Goal: Transaction & Acquisition: Purchase product/service

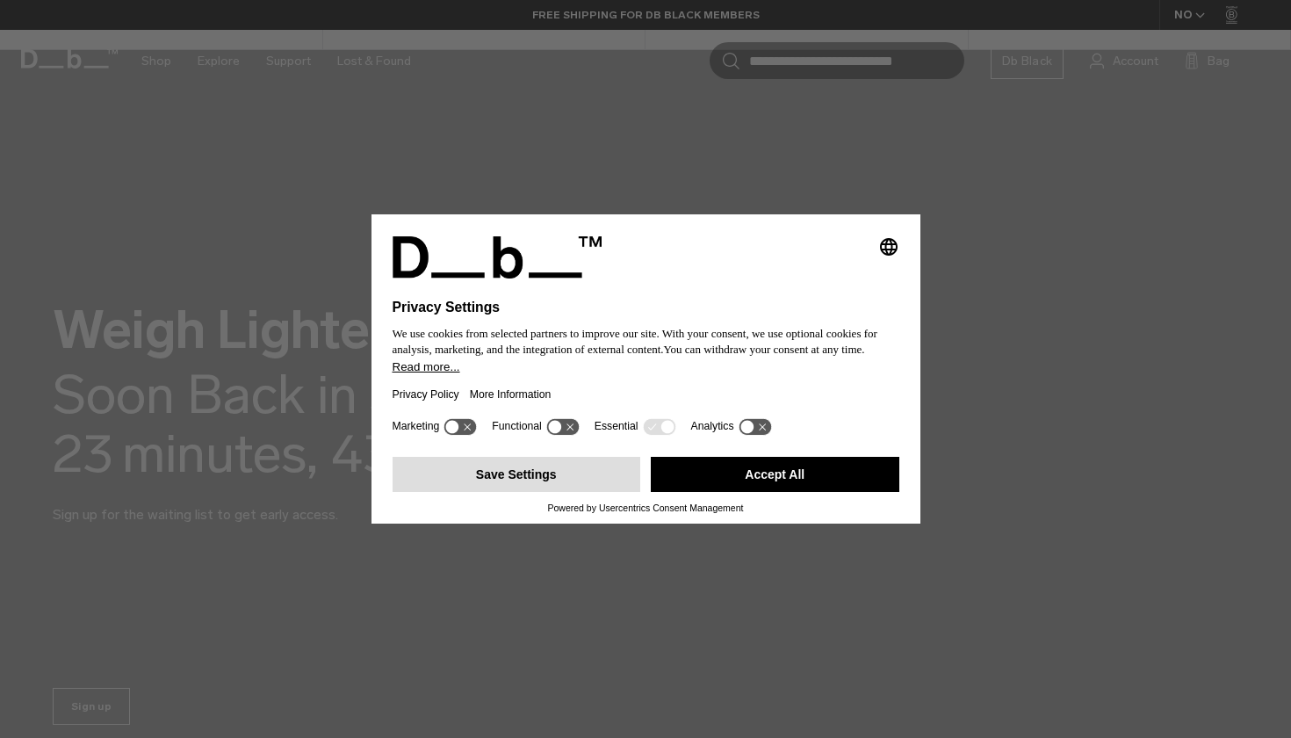
click at [501, 486] on button "Save Settings" at bounding box center [516, 474] width 248 height 35
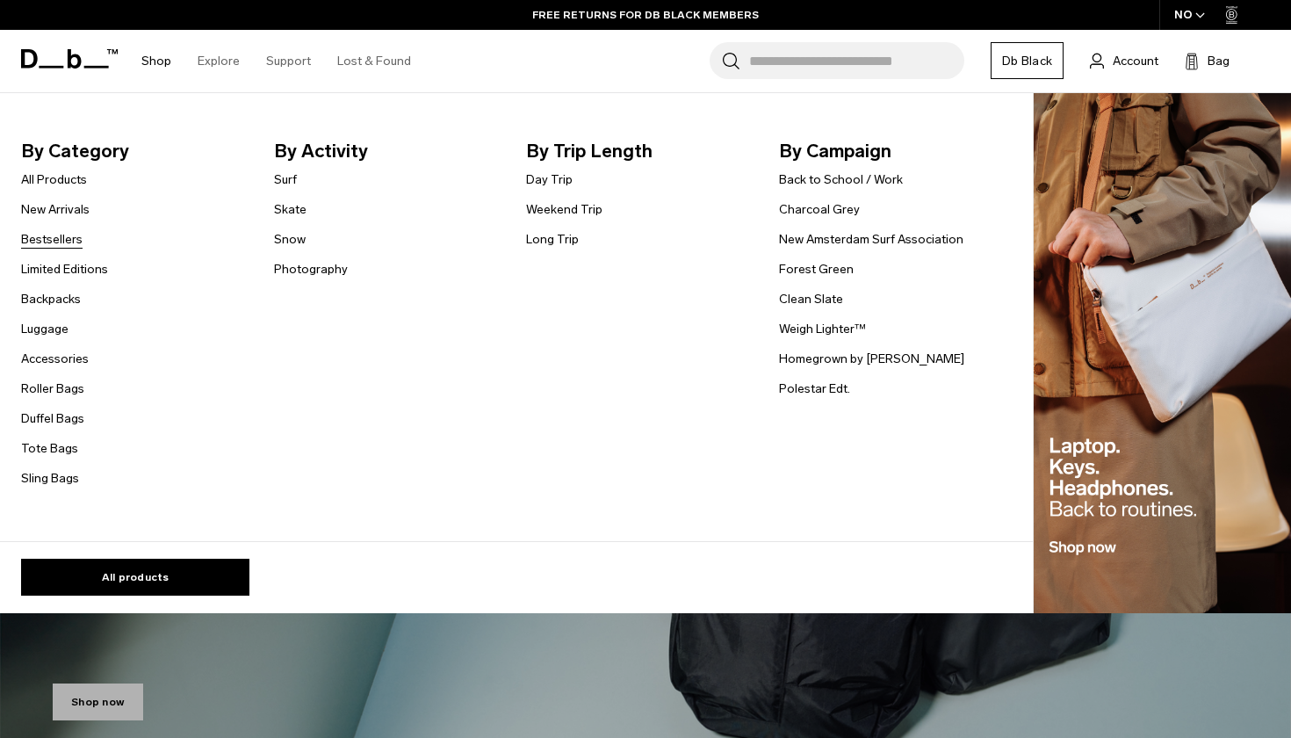
click at [66, 236] on link "Bestsellers" at bounding box center [51, 239] width 61 height 18
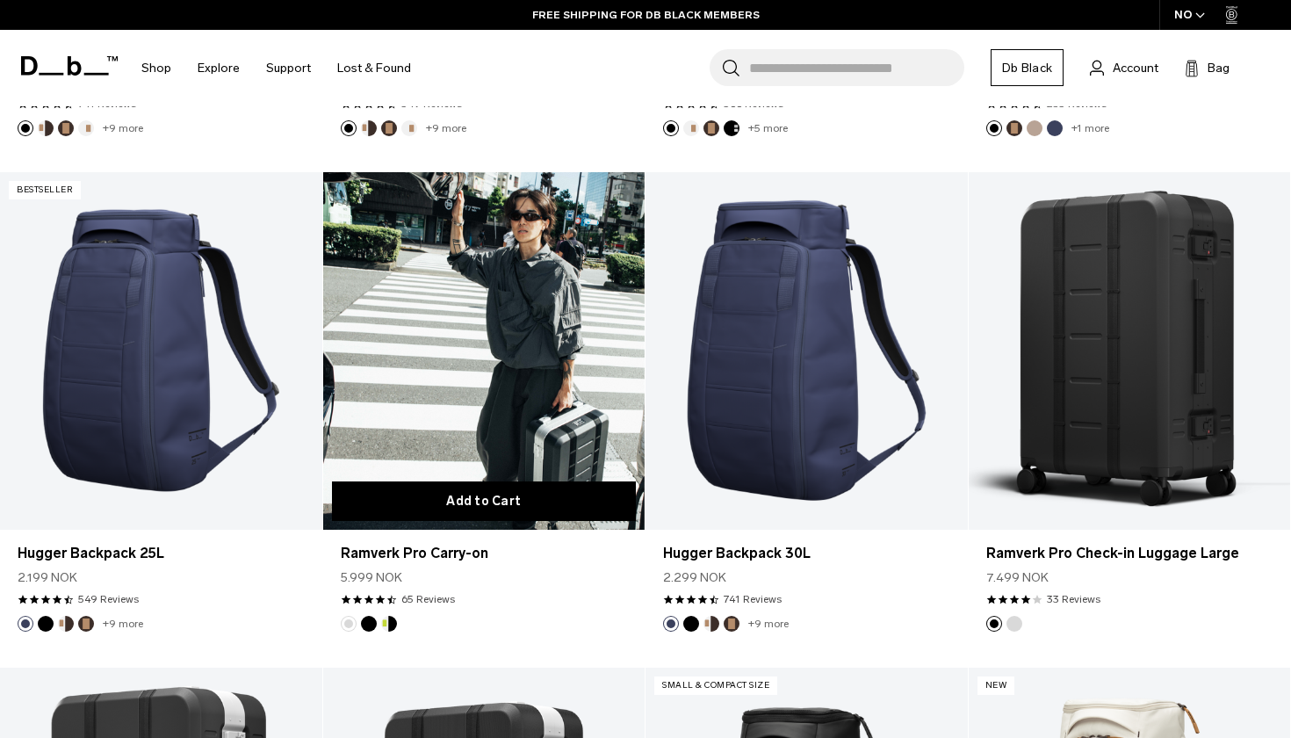
scroll to position [945, 0]
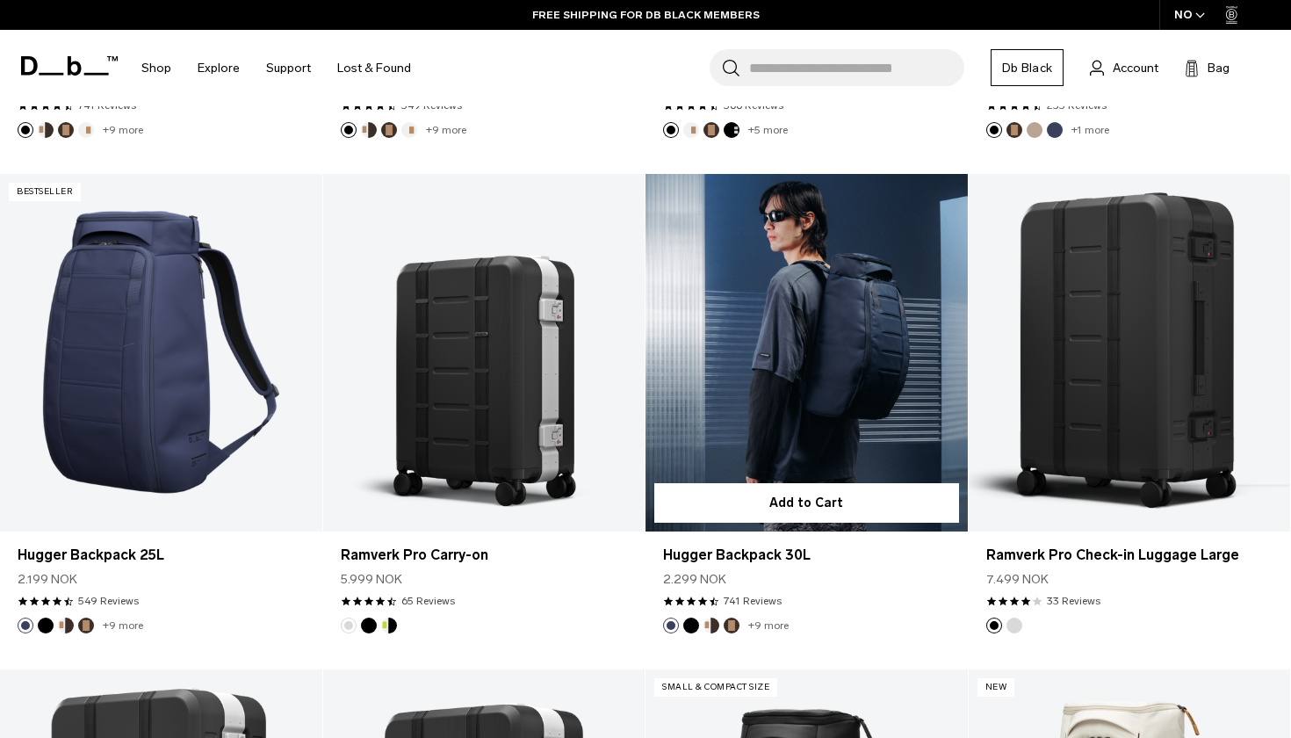
click at [899, 419] on link "Hugger Backpack 30L" at bounding box center [806, 352] width 322 height 357
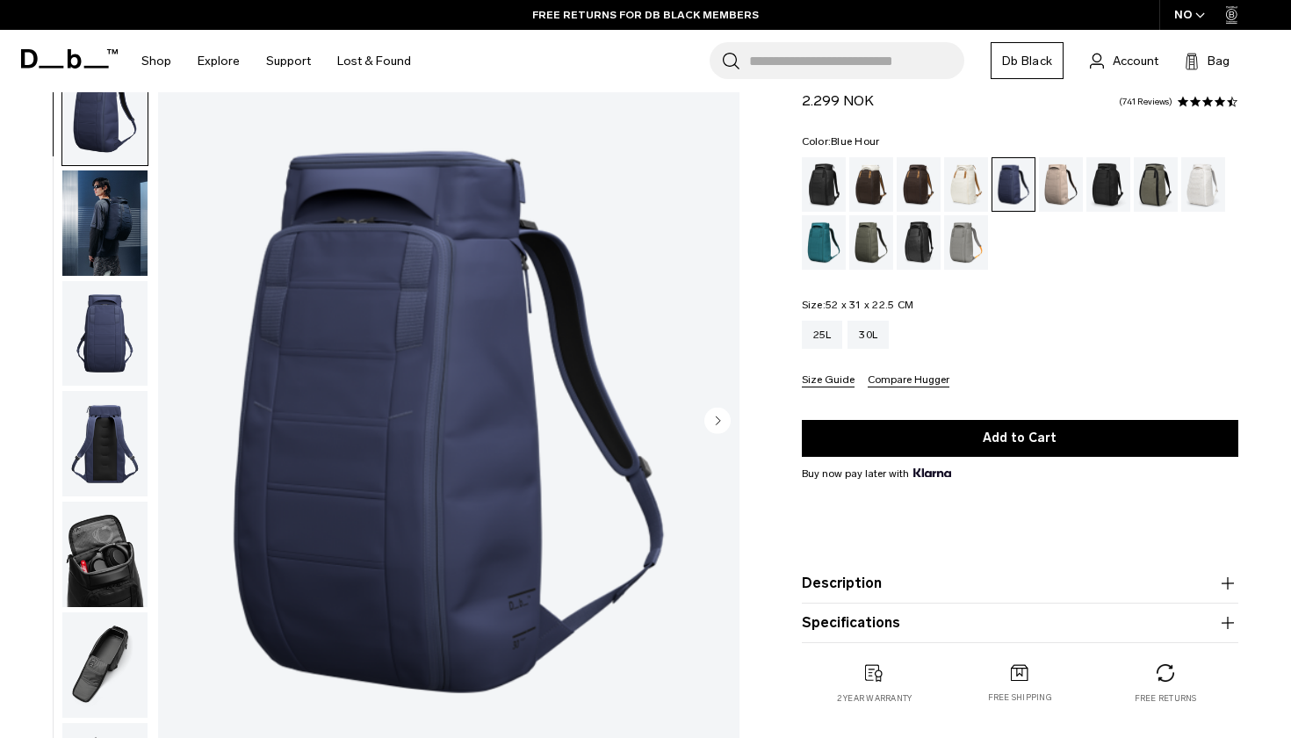
scroll to position [61, 0]
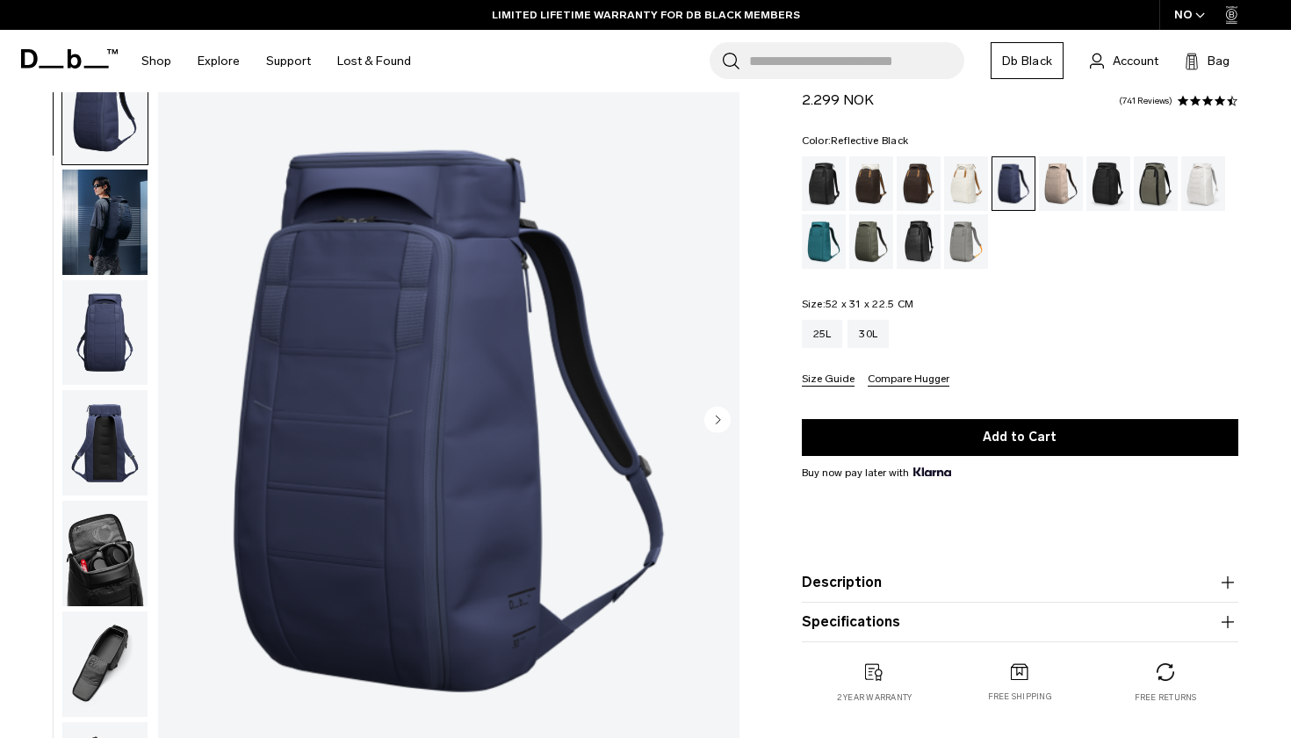
click at [918, 240] on div "Reflective Black" at bounding box center [918, 241] width 45 height 54
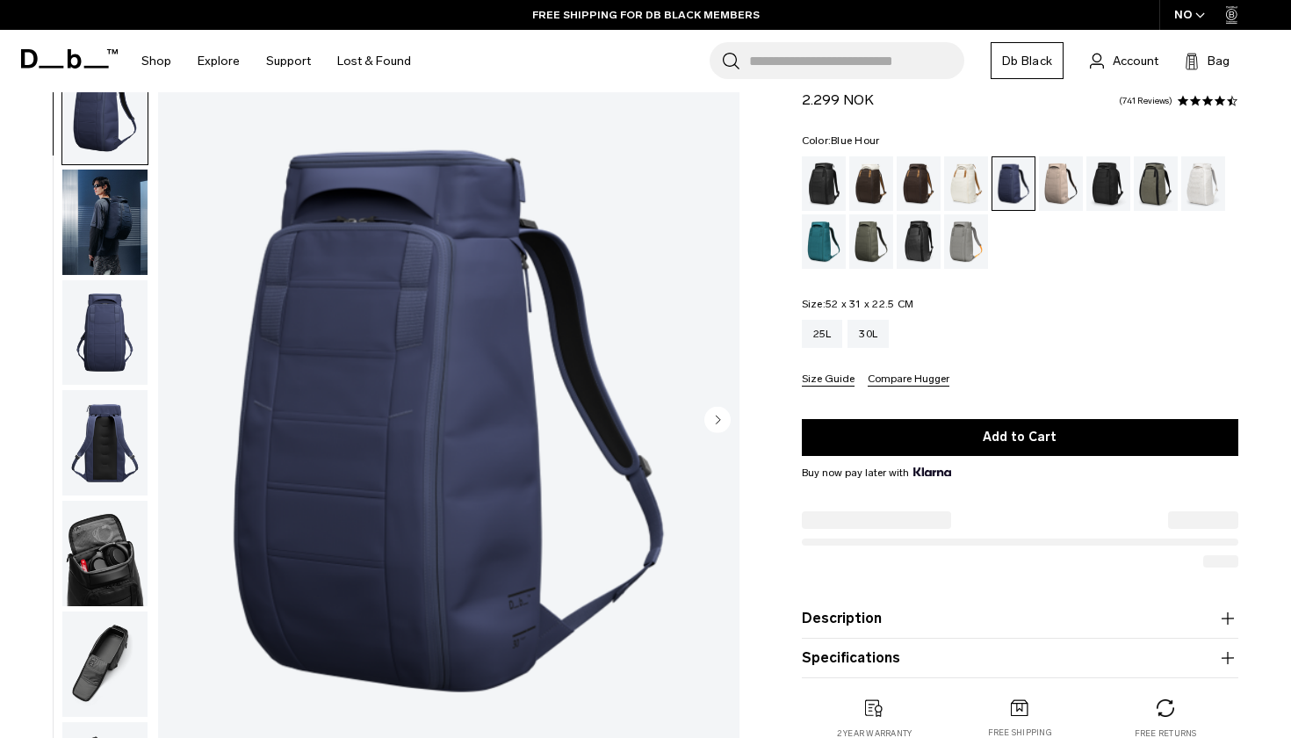
click at [104, 223] on img "button" at bounding box center [104, 221] width 85 height 105
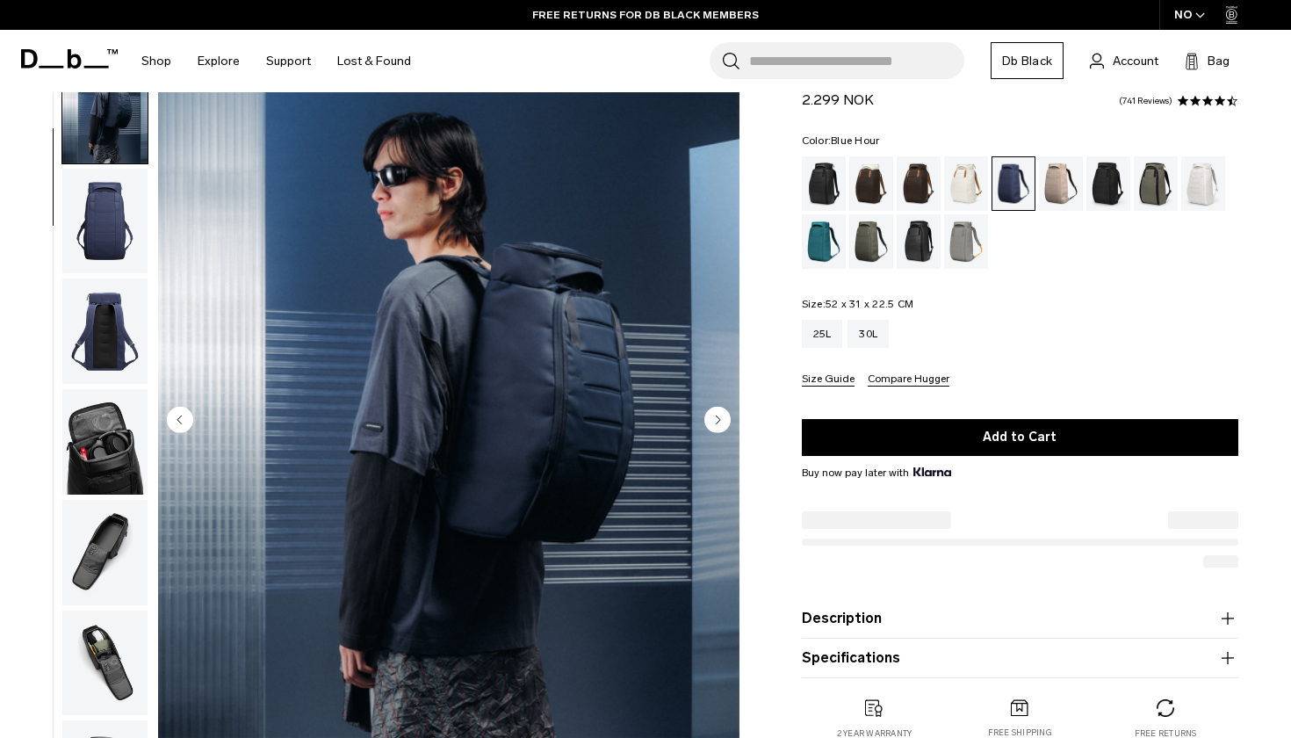
click at [102, 293] on img "button" at bounding box center [104, 330] width 85 height 105
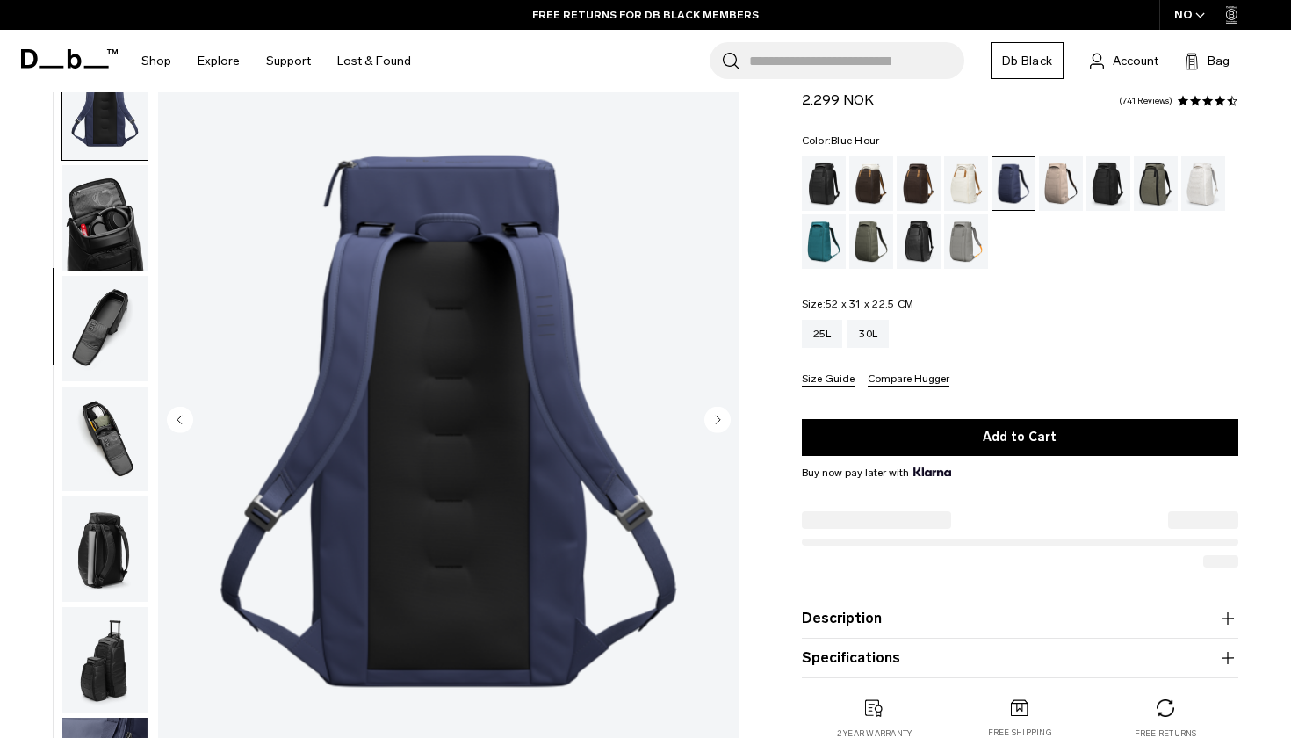
click at [107, 322] on img "button" at bounding box center [104, 328] width 85 height 105
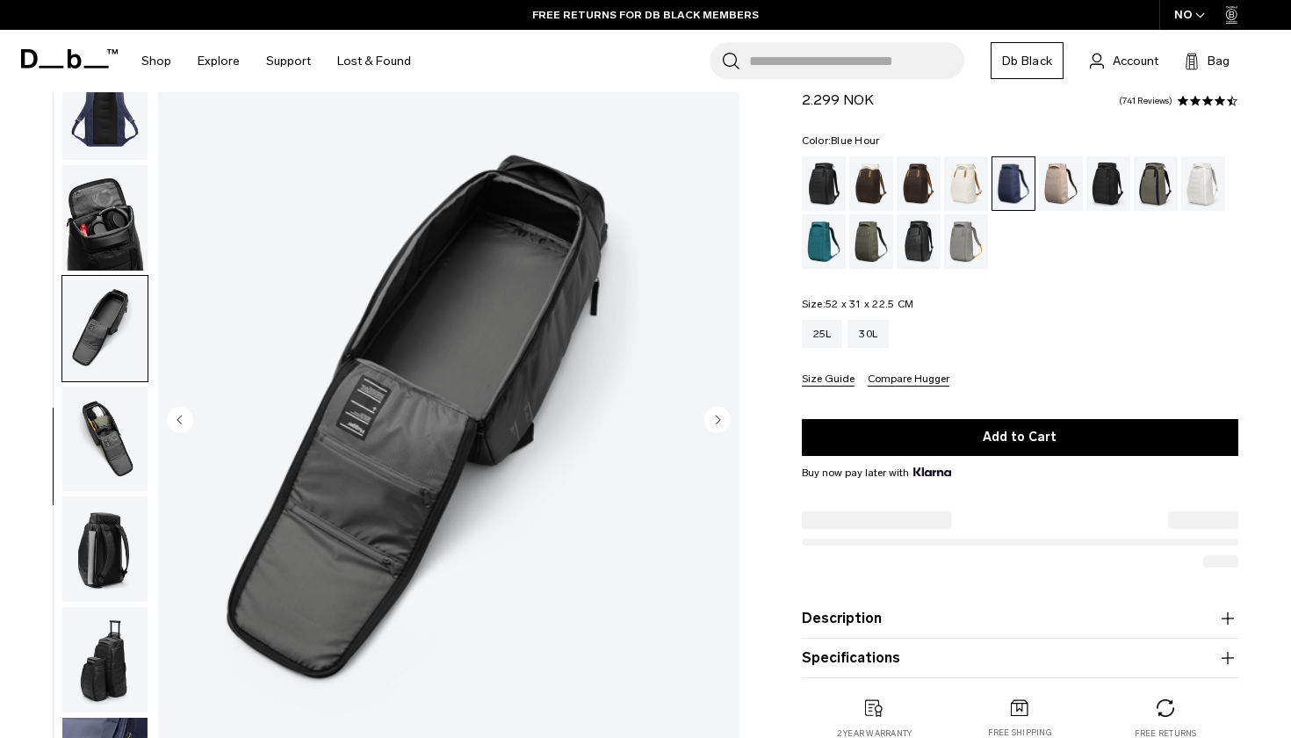
scroll to position [388, 0]
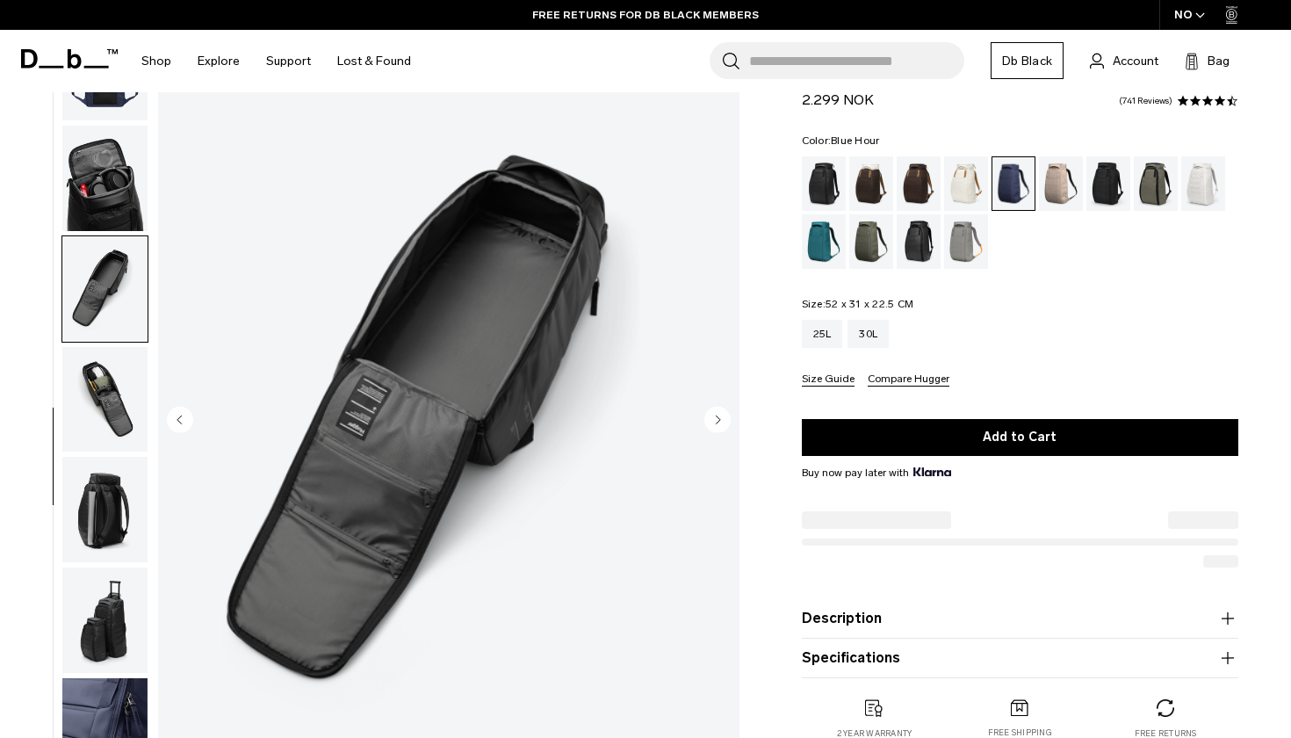
click at [110, 395] on img "button" at bounding box center [104, 399] width 85 height 105
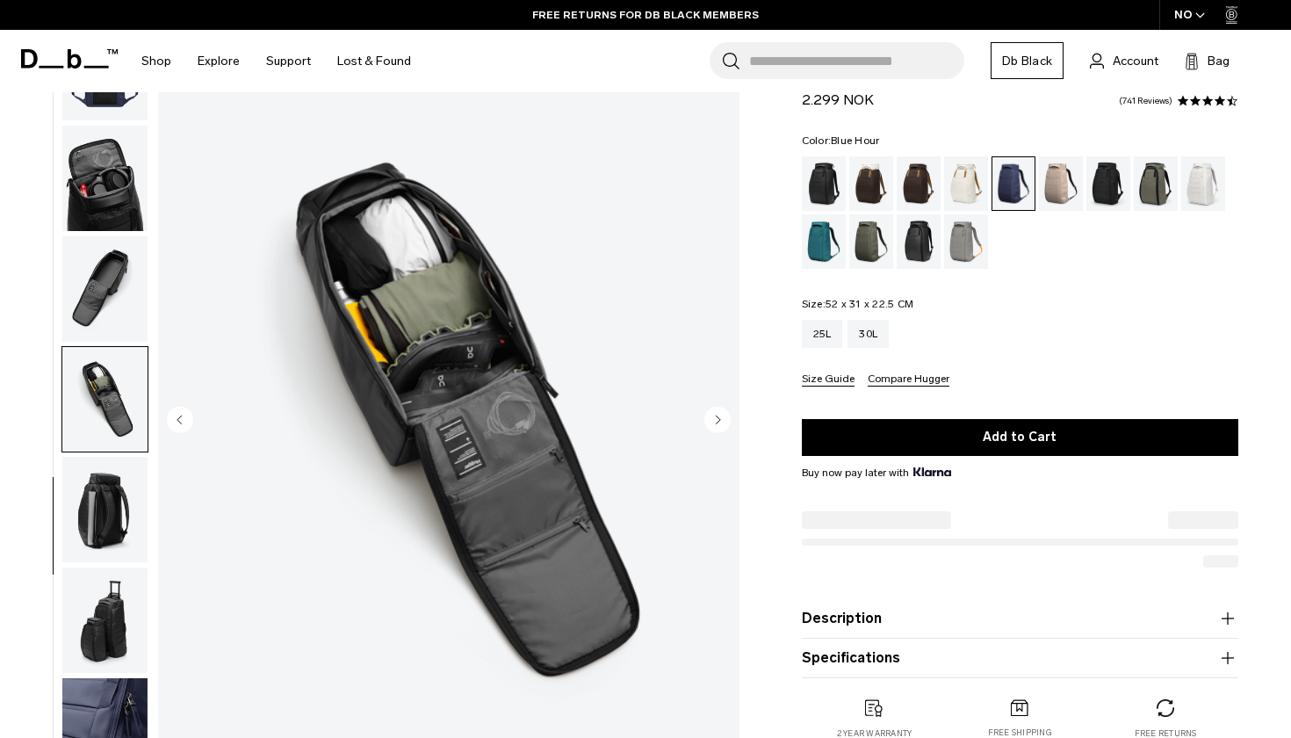
click at [106, 507] on img "button" at bounding box center [104, 509] width 85 height 105
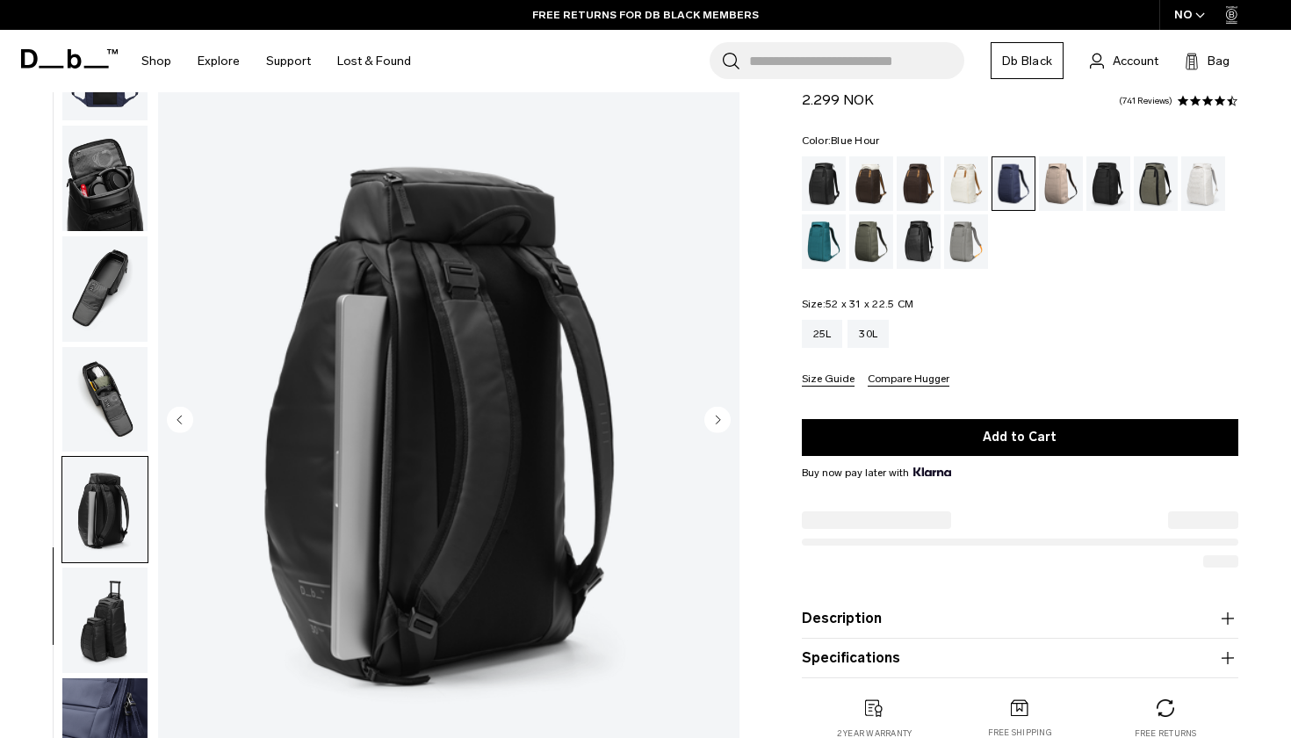
click at [98, 601] on img "button" at bounding box center [104, 619] width 85 height 105
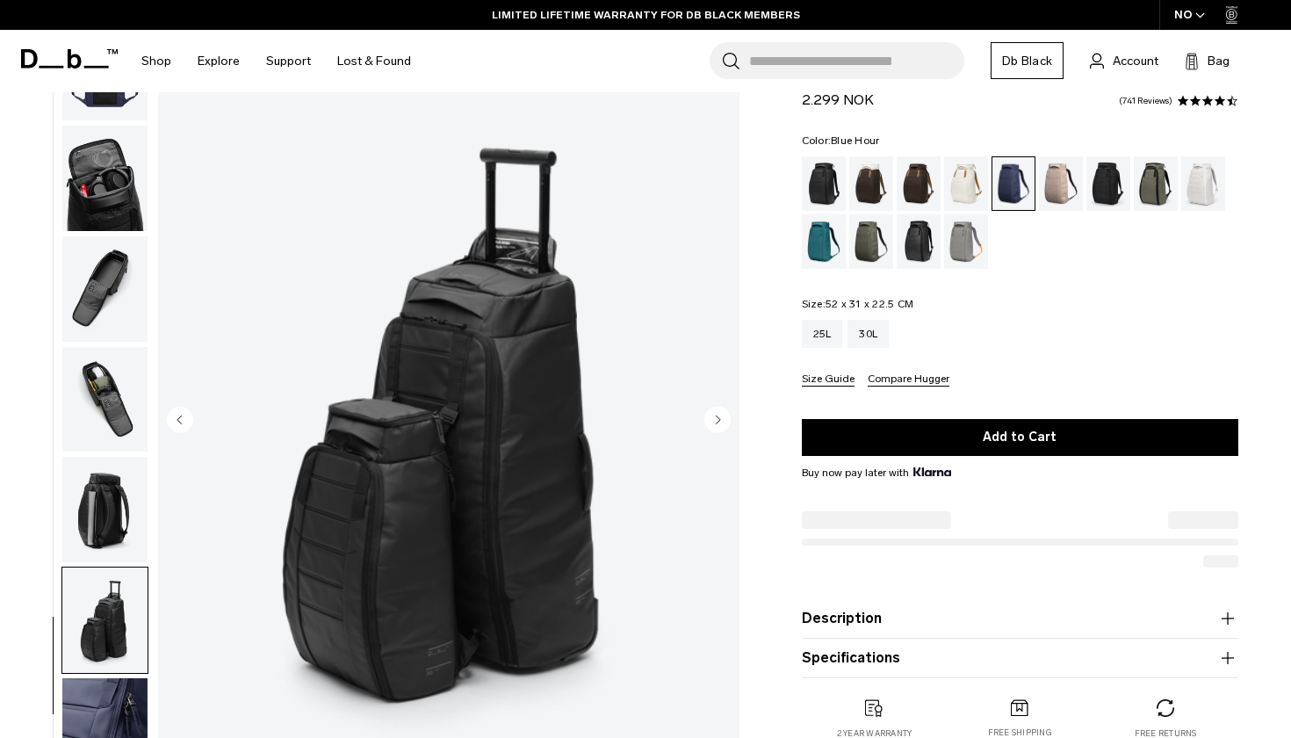
click at [119, 215] on img "button" at bounding box center [104, 178] width 85 height 105
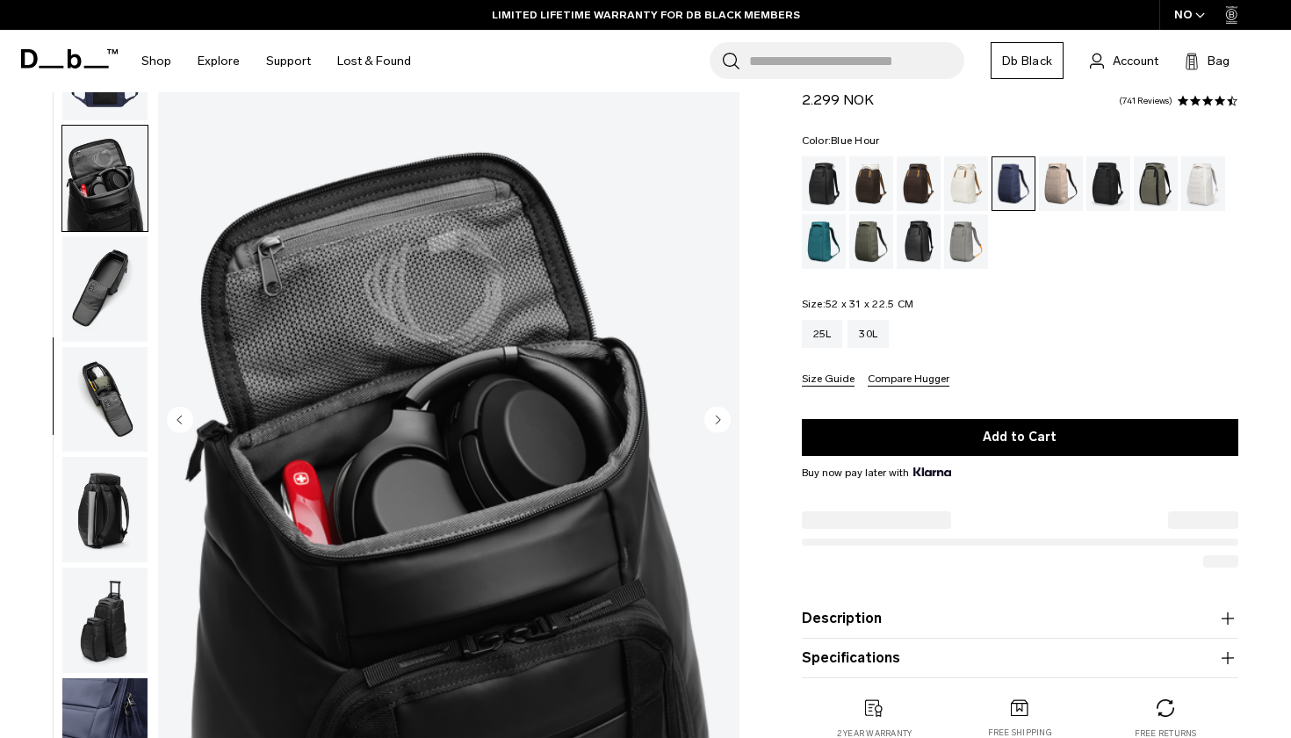
click at [115, 313] on img "button" at bounding box center [104, 288] width 85 height 105
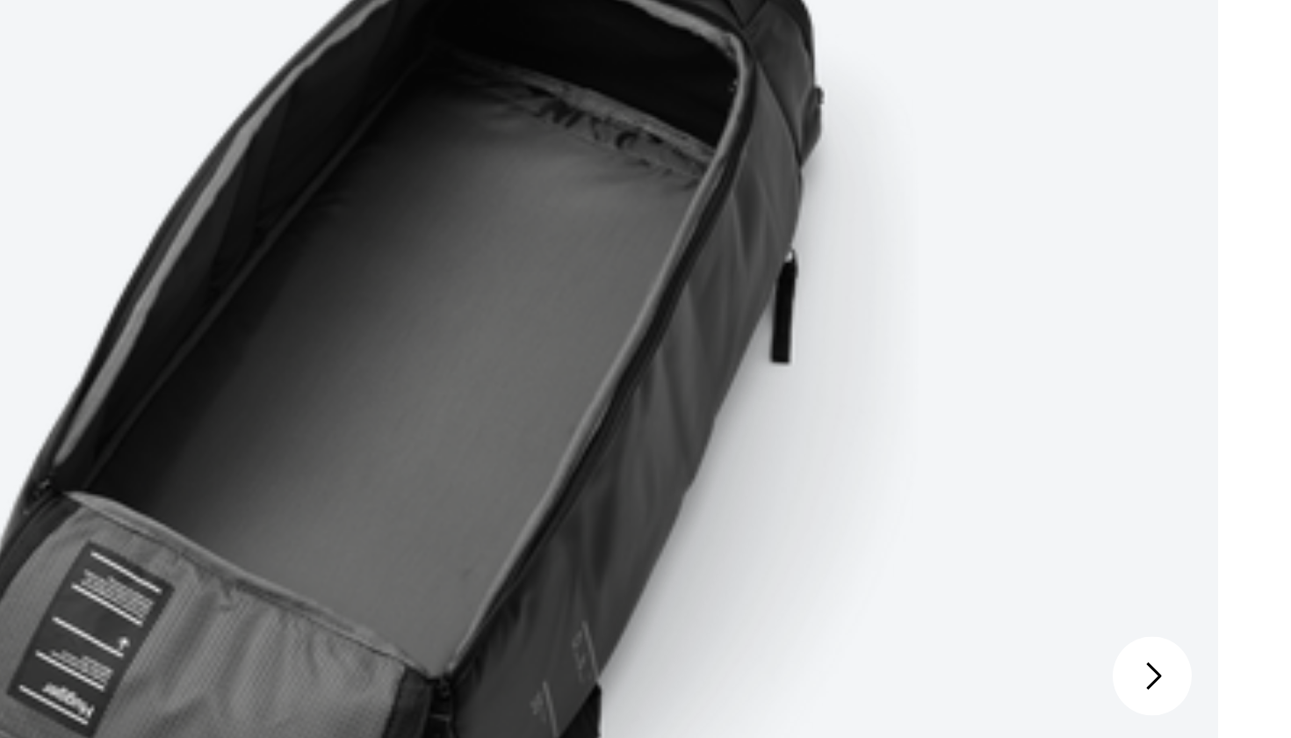
scroll to position [61, 0]
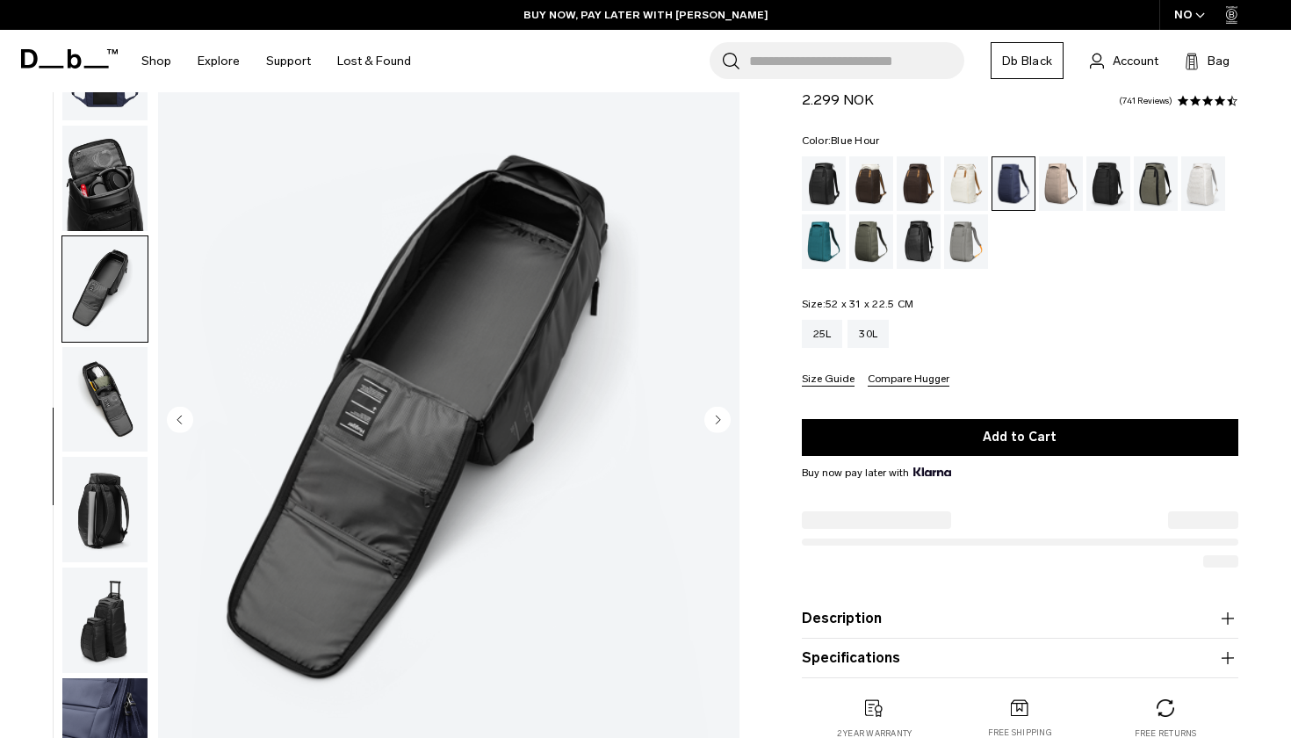
click at [549, 303] on img "6 / 10" at bounding box center [448, 421] width 581 height 726
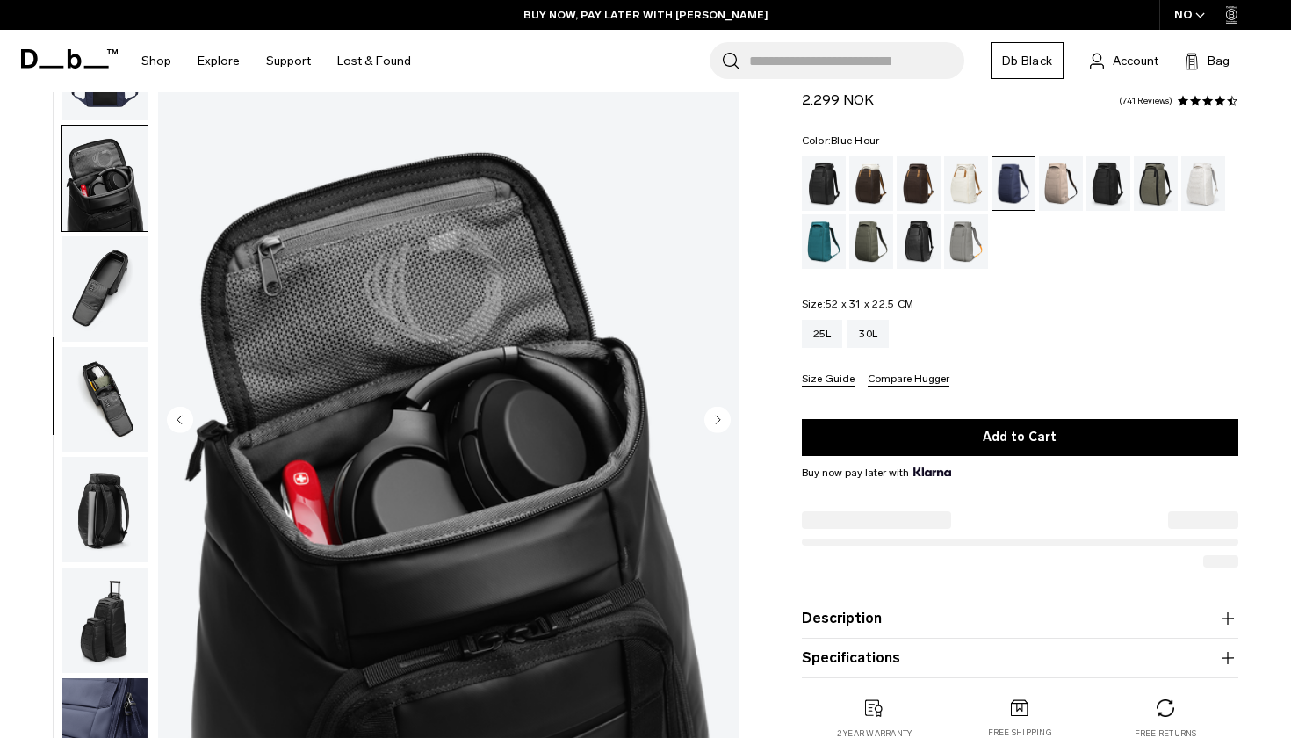
click at [100, 292] on img "button" at bounding box center [104, 288] width 85 height 105
